Goal: Feedback & Contribution: Leave review/rating

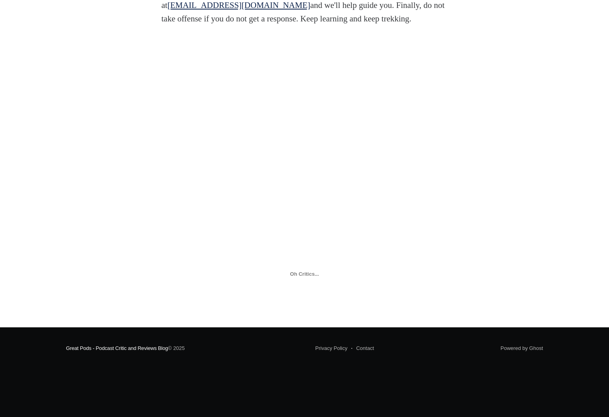
scroll to position [1467, 0]
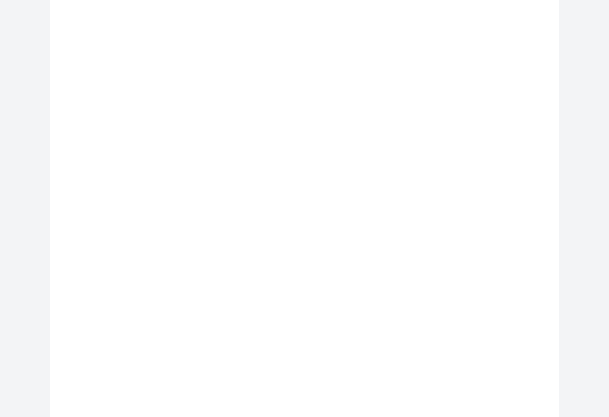
scroll to position [1, 0]
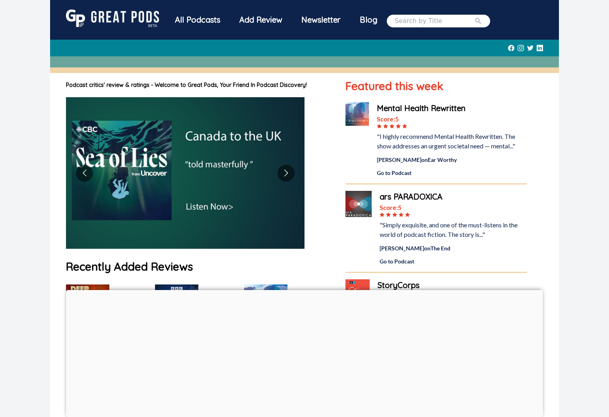
click at [536, 51] on icon at bounding box center [539, 48] width 6 height 6
